Goal: Task Accomplishment & Management: Complete application form

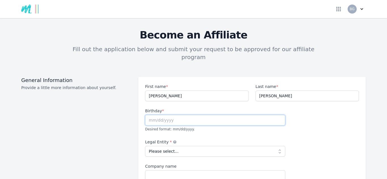
click at [180, 115] on input "text" at bounding box center [215, 120] width 140 height 11
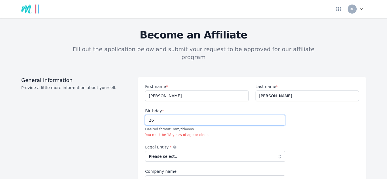
type input "2"
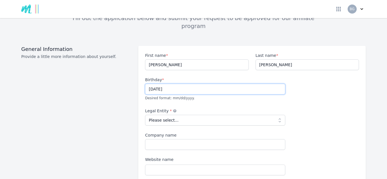
scroll to position [32, 0]
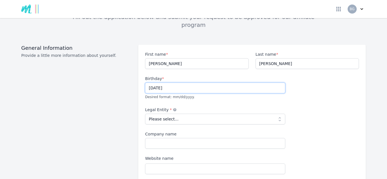
type input "[DATE]"
click at [170, 115] on select "Please select... Individual Partnership Corporation Sole Proprietorship Foreign…" at bounding box center [215, 119] width 140 height 11
select select "individual"
click at [145, 114] on select "Please select... Individual Partnership Corporation Sole Proprietorship Foreign…" at bounding box center [215, 119] width 140 height 11
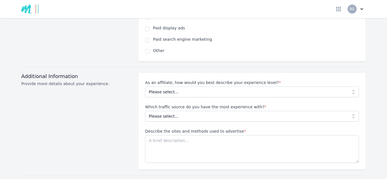
scroll to position [438, 0]
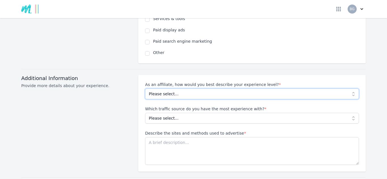
click at [184, 89] on select "Please select... Beginner Intermediate Expert" at bounding box center [252, 94] width 214 height 11
select select "Beginner"
click at [145, 89] on select "Please select... Beginner Intermediate Expert" at bounding box center [252, 94] width 214 height 11
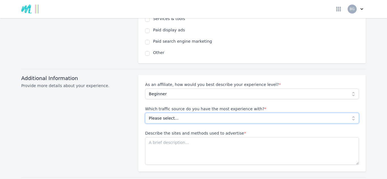
click at [171, 113] on select "Please select... No experience Social media Pay per click Media buying Organic …" at bounding box center [252, 118] width 214 height 11
select select "Social media"
click at [145, 113] on select "Please select... No experience Social media Pay per click Media buying Organic …" at bounding box center [252, 118] width 214 height 11
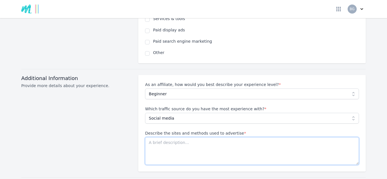
click at [161, 137] on textarea "Describe the sites and methods used to advertise *" at bounding box center [252, 151] width 214 height 28
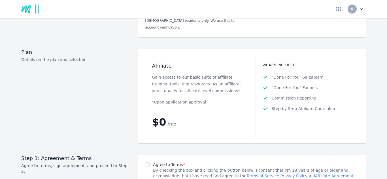
scroll to position [671, 0]
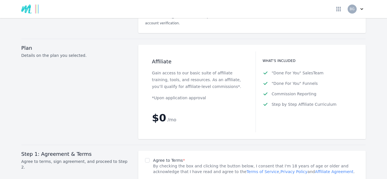
type textarea "facebook and instagram"
click at [149, 158] on input "Agree to Terms *" at bounding box center [147, 160] width 5 height 5
checkbox input "true"
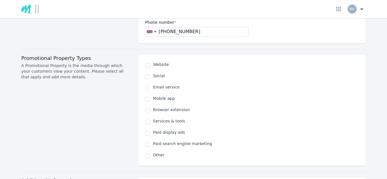
scroll to position [334, 0]
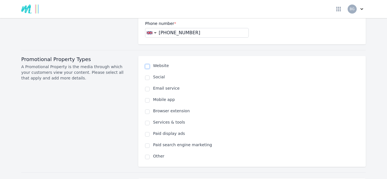
click at [149, 64] on input "checkbox" at bounding box center [147, 66] width 5 height 5
checkbox input "true"
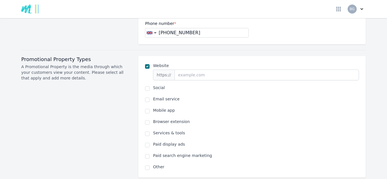
click at [149, 85] on span at bounding box center [147, 88] width 5 height 7
click at [148, 86] on input "checkbox" at bounding box center [147, 88] width 5 height 5
checkbox input "true"
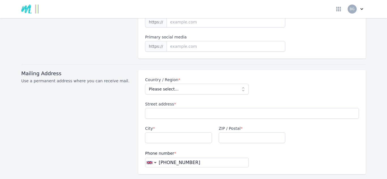
scroll to position [201, 0]
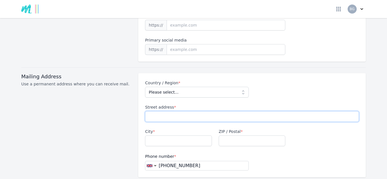
click at [164, 112] on input "Street address *" at bounding box center [252, 116] width 214 height 11
type input "18 [PERSON_NAME] close"
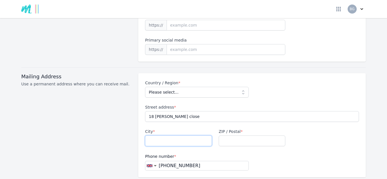
click at [181, 136] on input "City *" at bounding box center [178, 141] width 67 height 11
type input "[PERSON_NAME]"
click at [234, 136] on input "ZIP / Postal *" at bounding box center [252, 141] width 67 height 11
type input "LU7 4RX"
click at [172, 89] on select "Please select... [GEOGRAPHIC_DATA] [GEOGRAPHIC_DATA] [GEOGRAPHIC_DATA] [US_STAT…" at bounding box center [196, 92] width 103 height 11
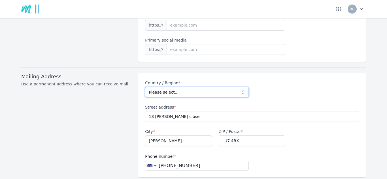
select select "GB"
click at [145, 87] on select "Please select... [GEOGRAPHIC_DATA] [GEOGRAPHIC_DATA] [GEOGRAPHIC_DATA] [US_STAT…" at bounding box center [196, 92] width 103 height 11
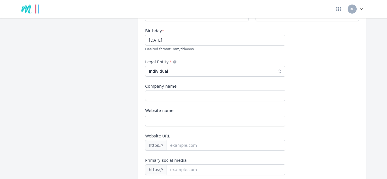
scroll to position [79, 0]
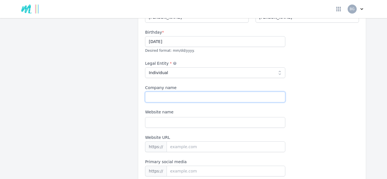
click at [161, 92] on input "Company name" at bounding box center [215, 97] width 140 height 11
